Goal: Check status: Check status

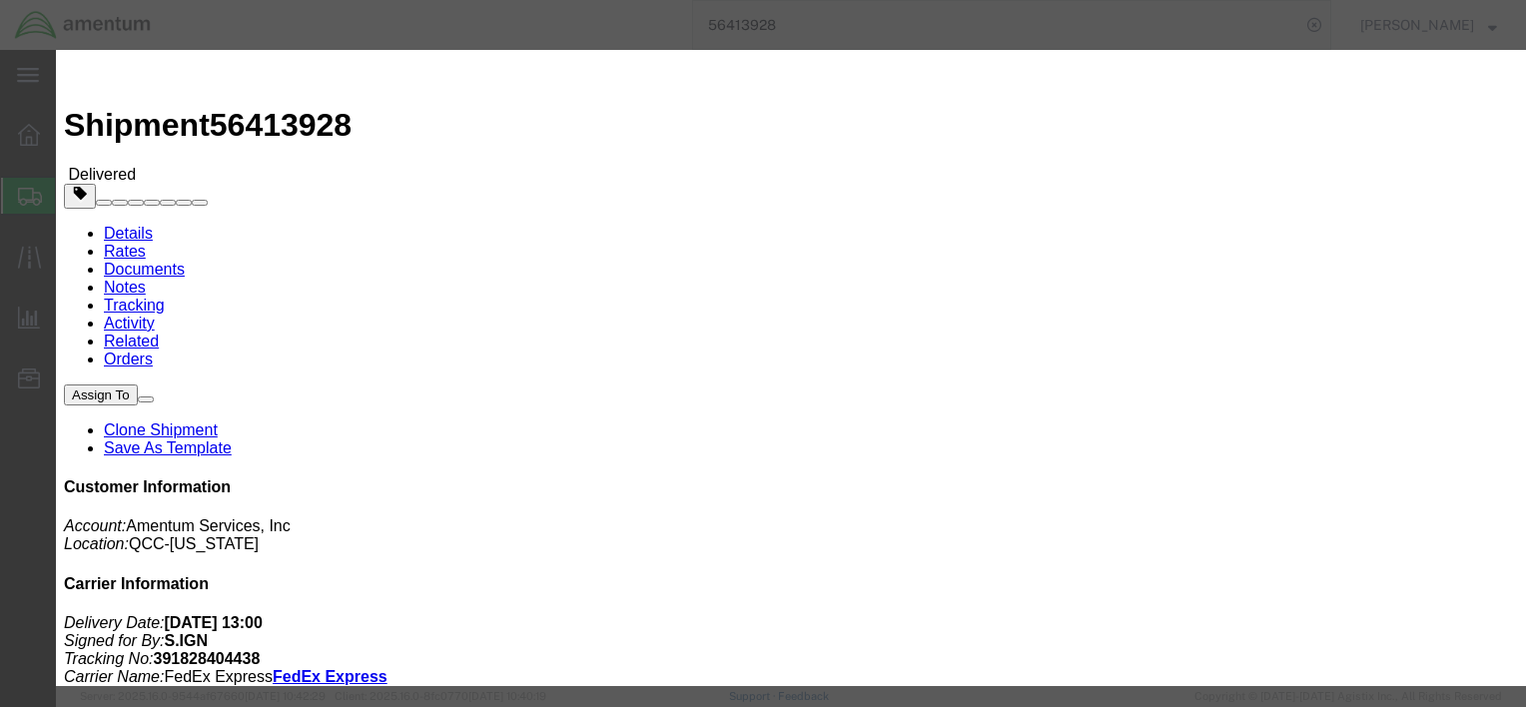
scroll to position [699, 0]
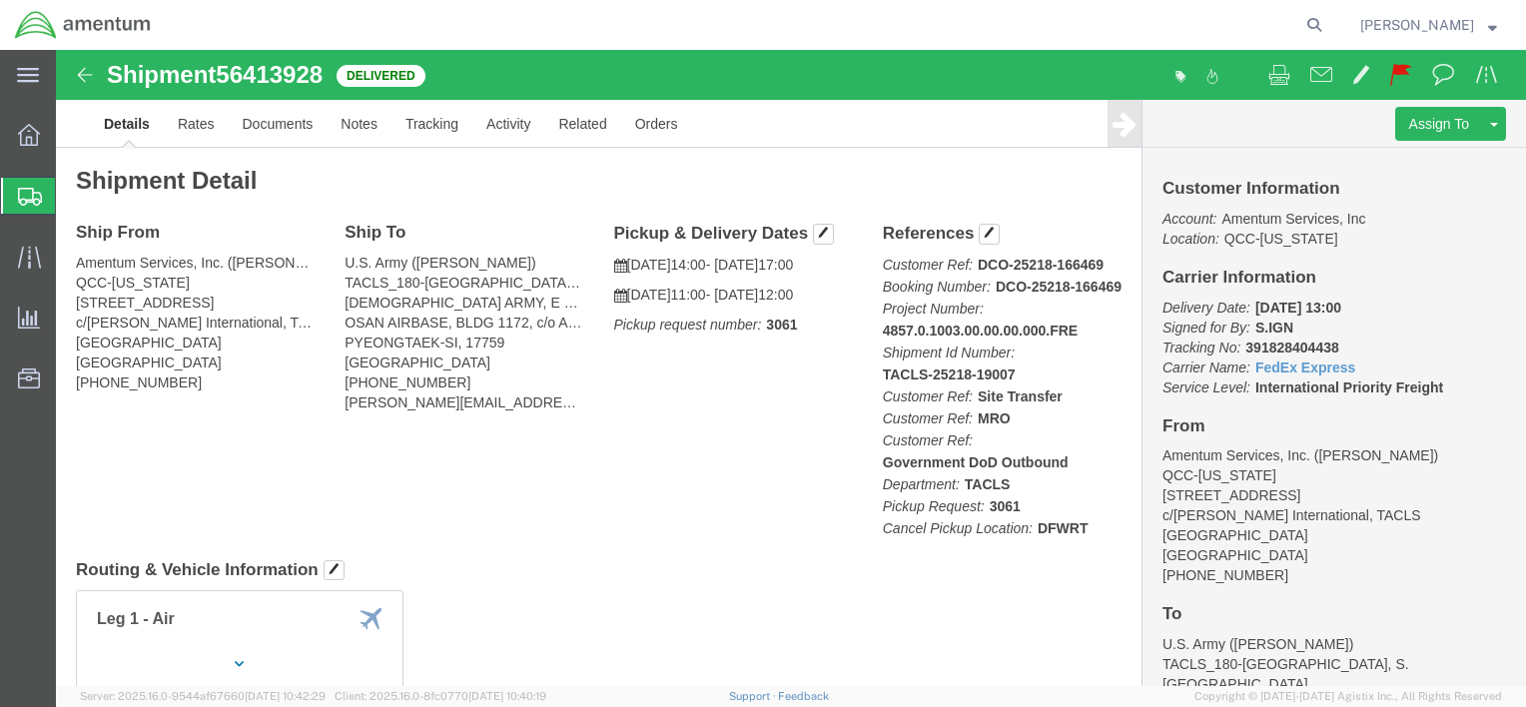
click img
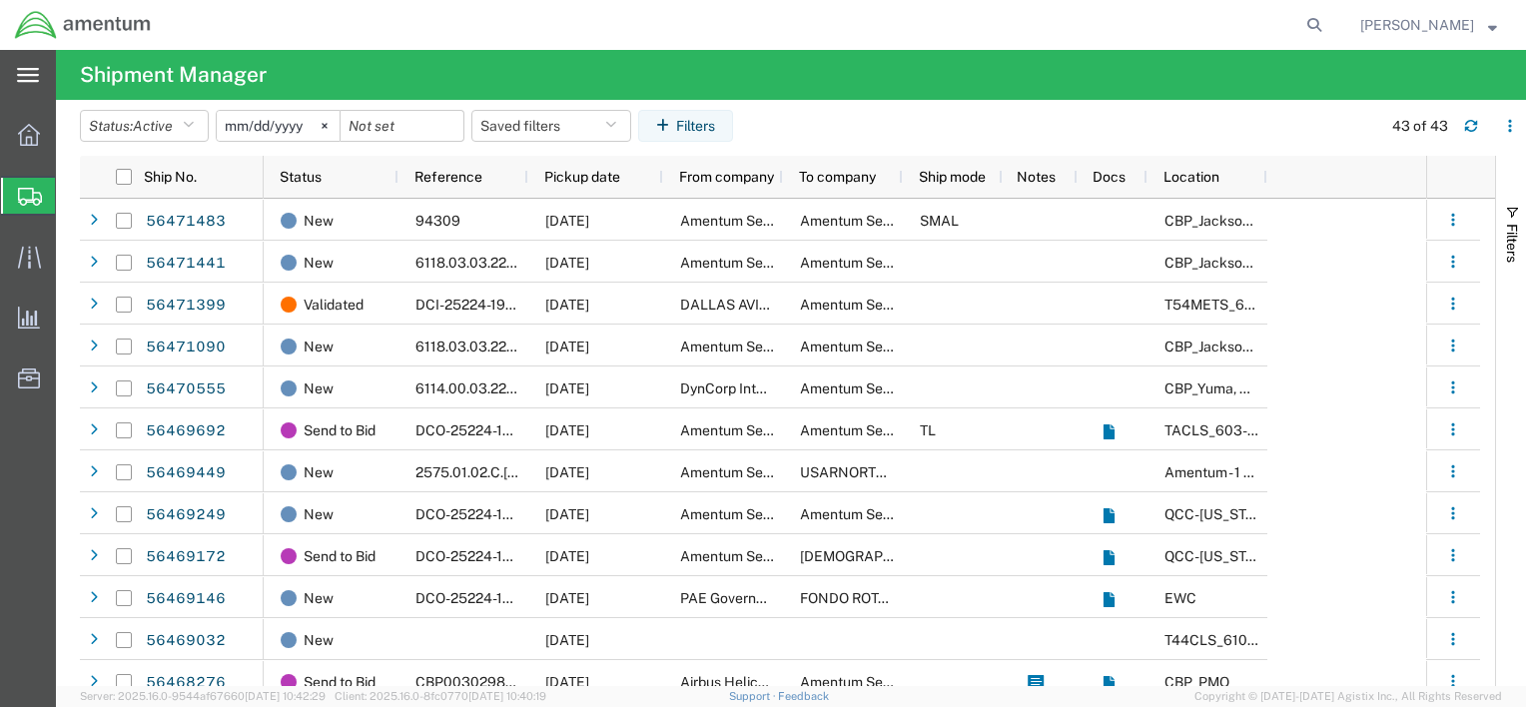
click at [24, 97] on div "main_menu Created with Sketch." at bounding box center [28, 75] width 56 height 50
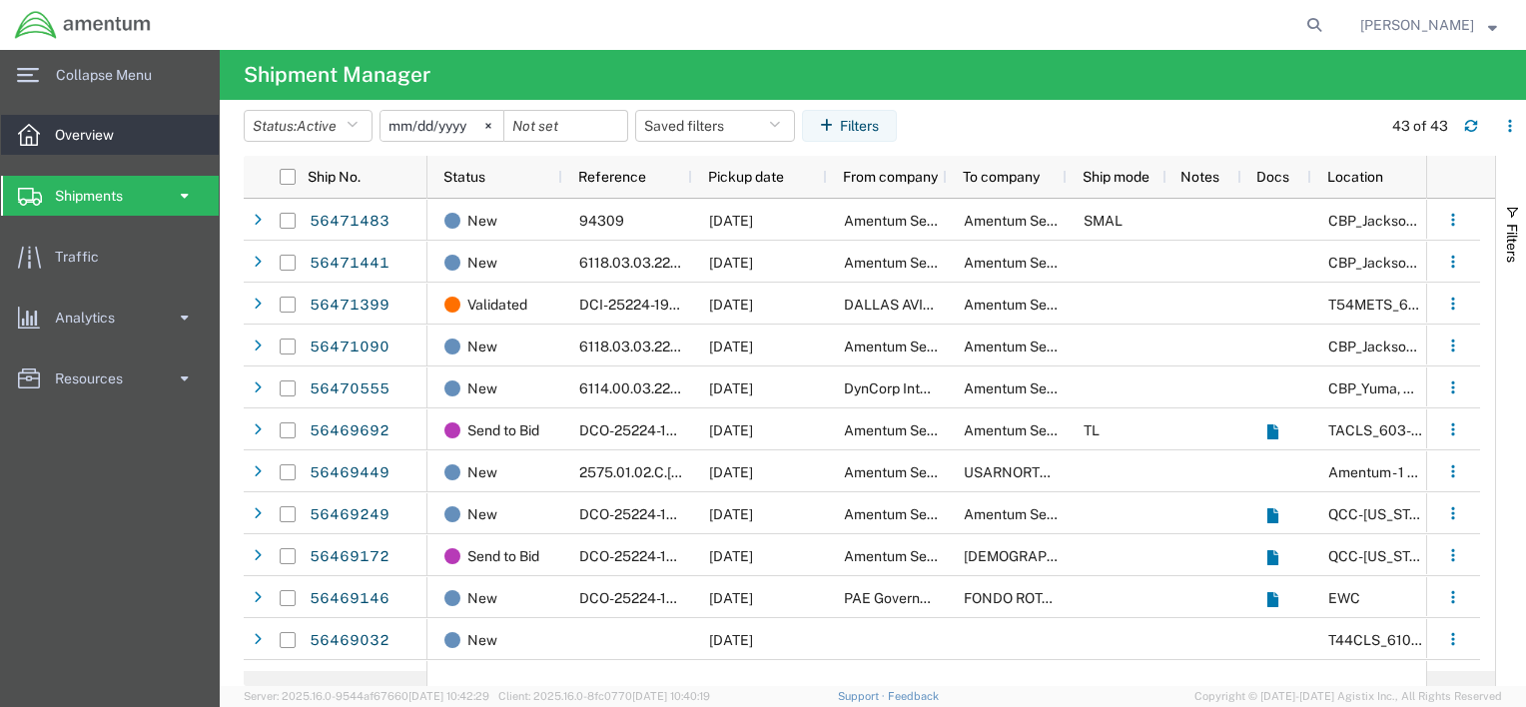
click at [22, 141] on icon at bounding box center [29, 135] width 22 height 22
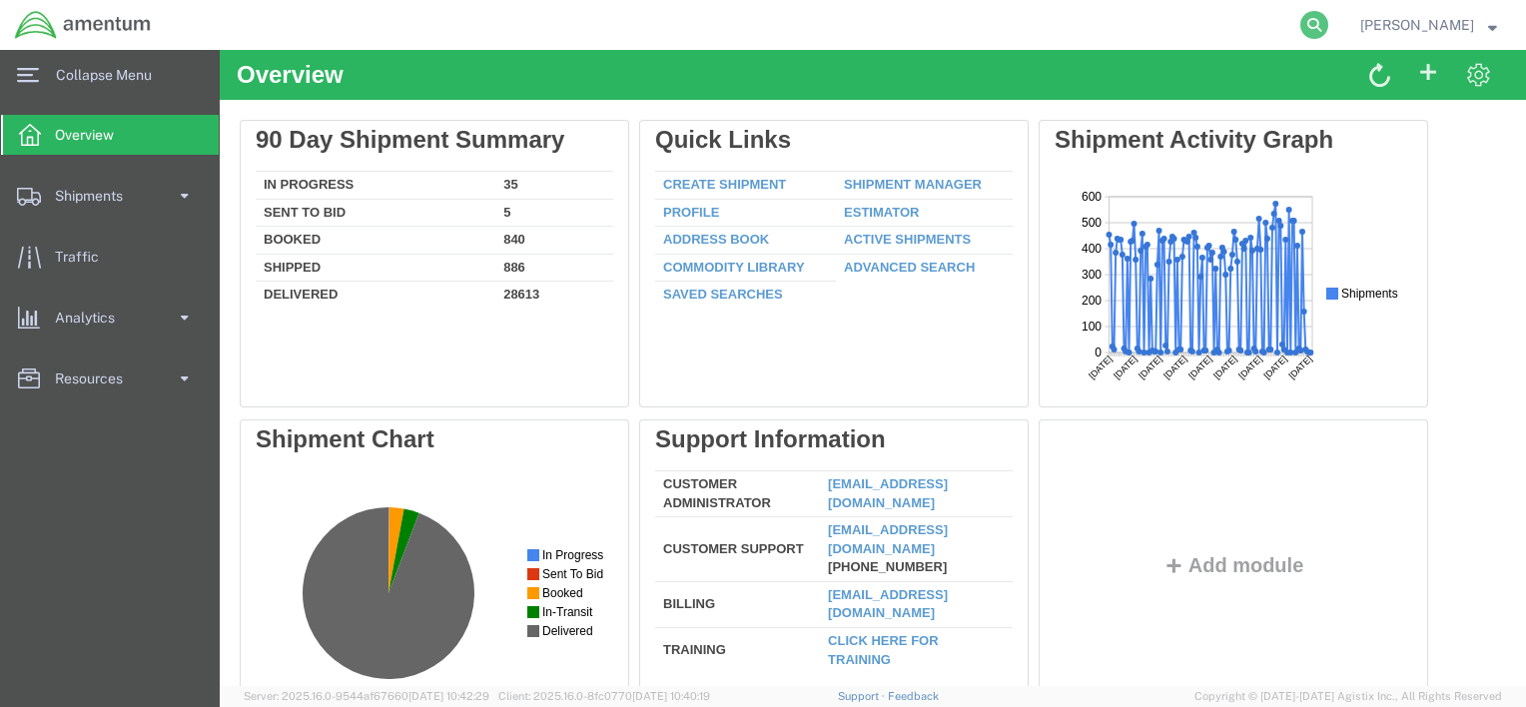
click at [1314, 28] on icon at bounding box center [1314, 25] width 28 height 28
click at [937, 36] on input "search" at bounding box center [996, 25] width 607 height 48
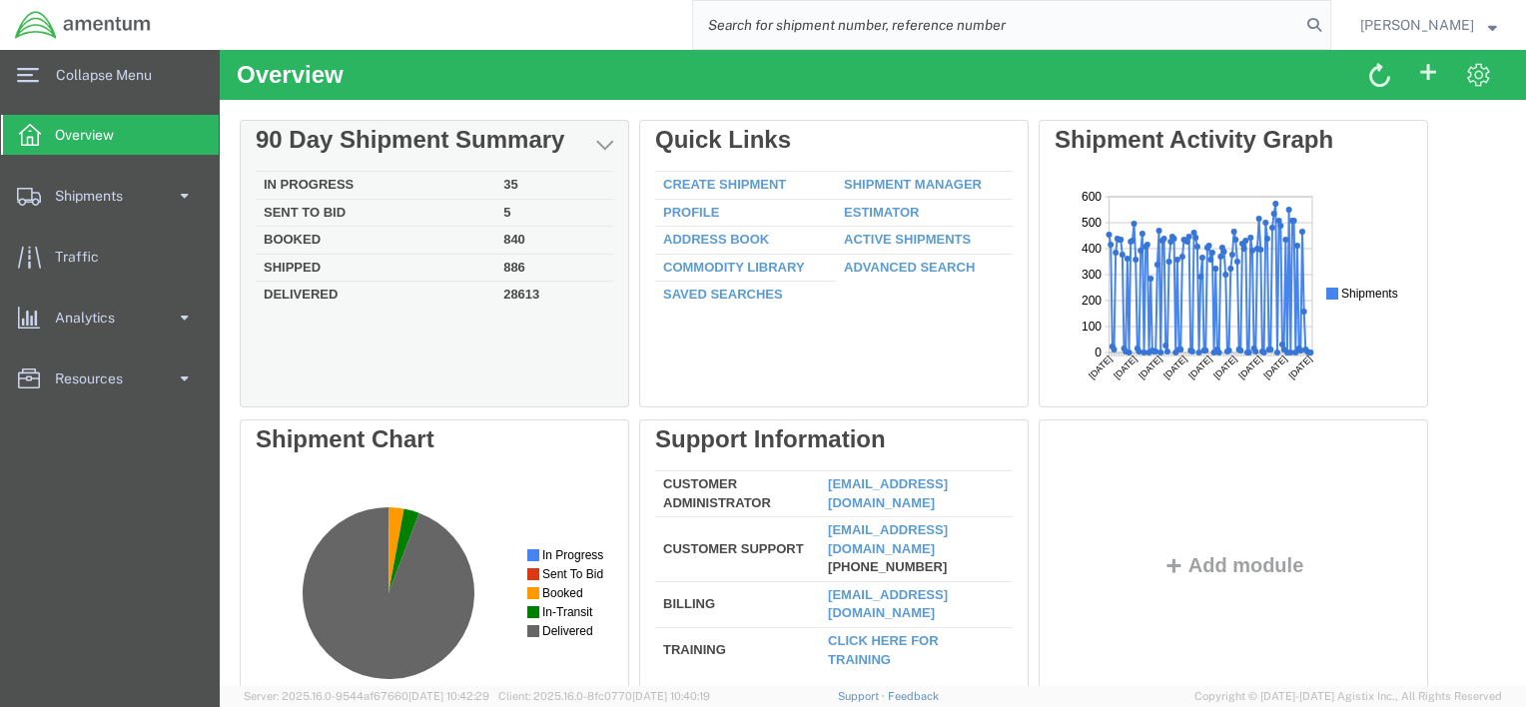
click at [300, 181] on td "In Progress" at bounding box center [376, 186] width 240 height 28
